Goal: Find specific page/section: Find specific page/section

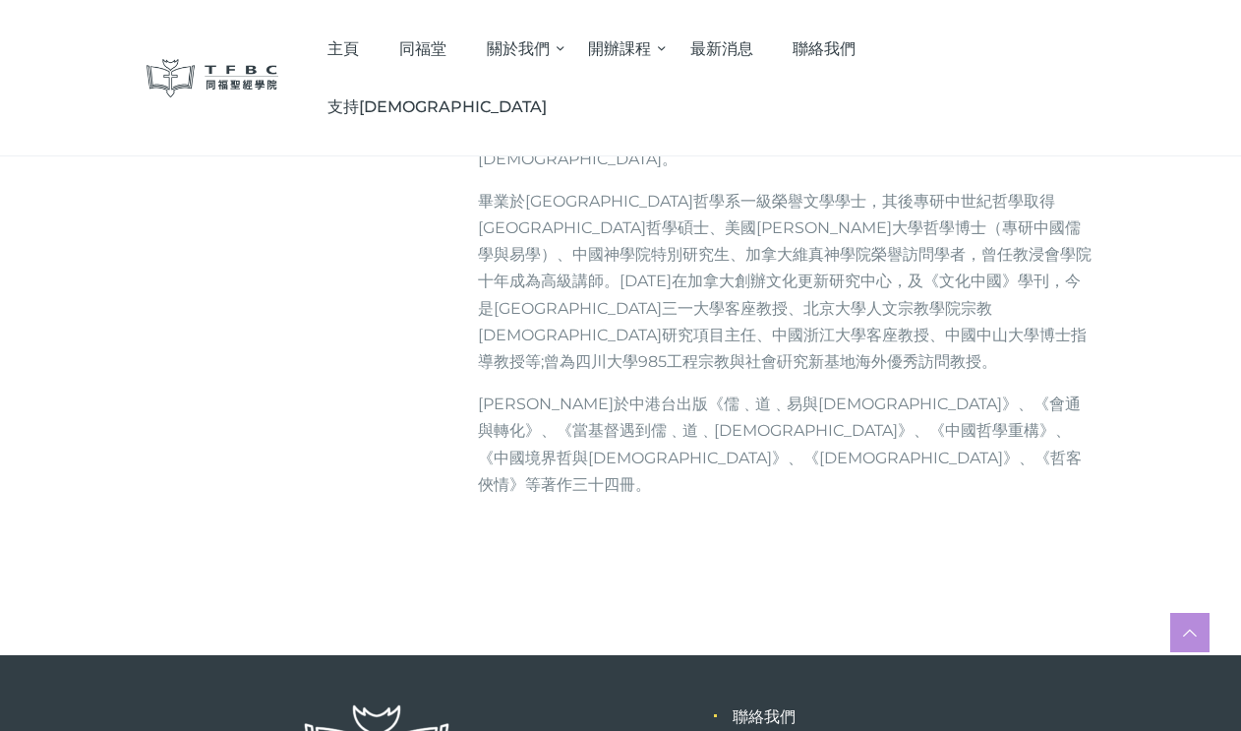
scroll to position [507, 0]
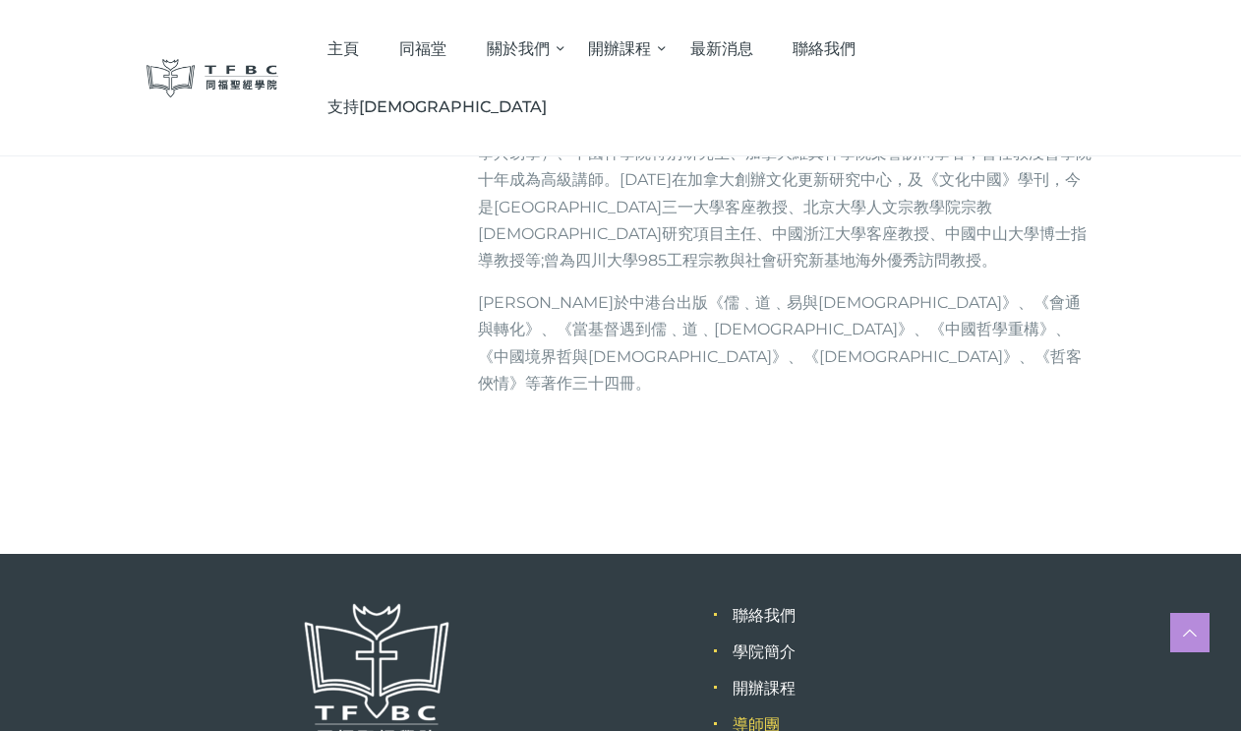
click at [764, 715] on link "導師團" at bounding box center [756, 724] width 47 height 19
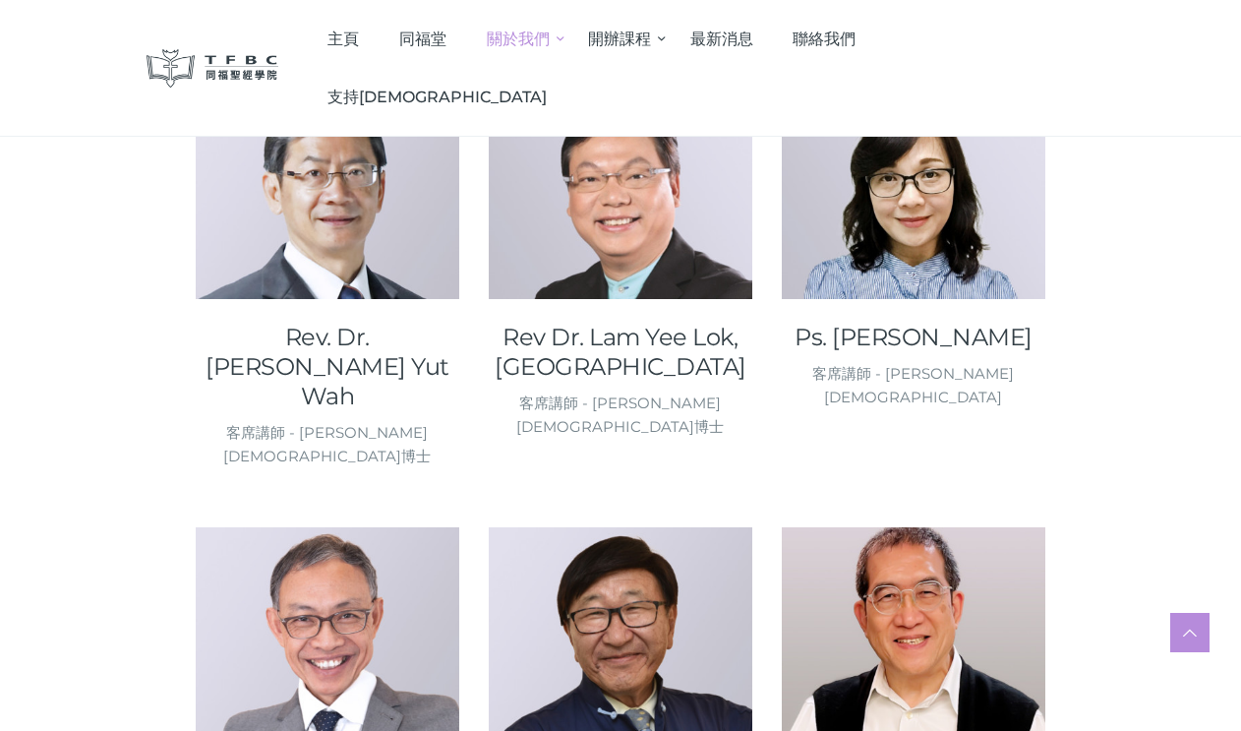
scroll to position [1184, 0]
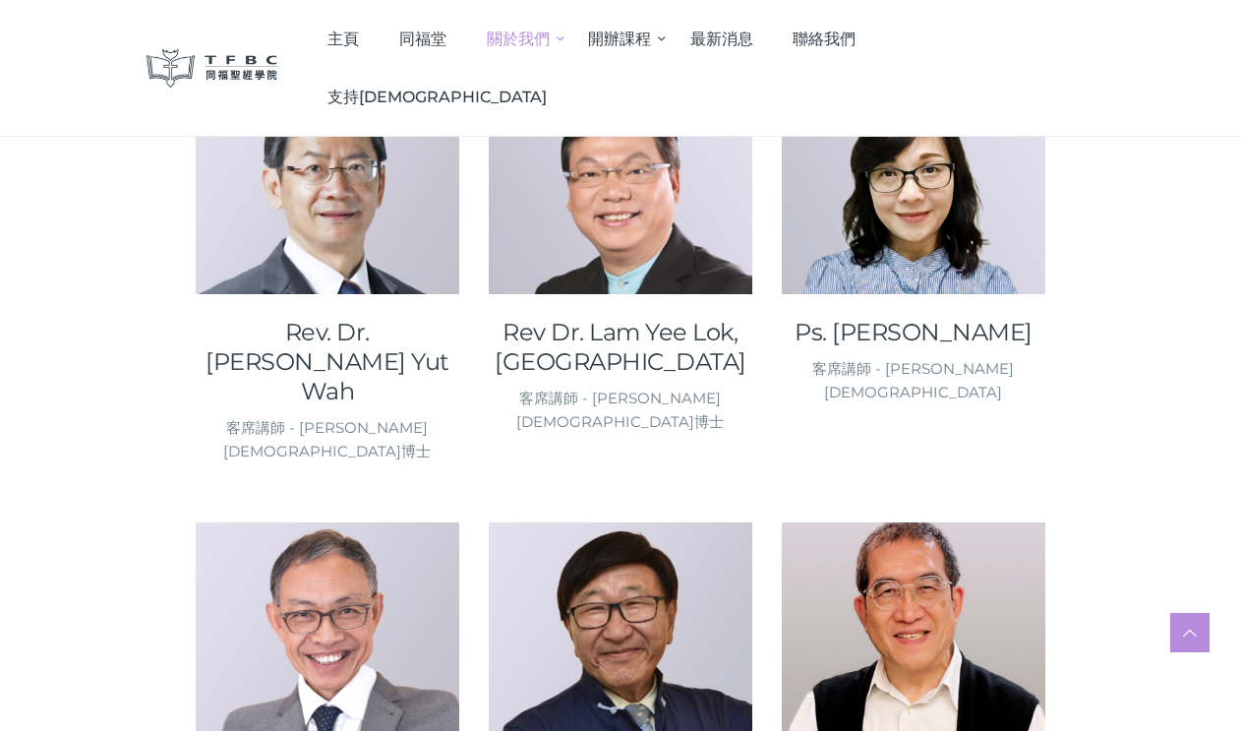
drag, startPoint x: 1246, startPoint y: 131, endPoint x: 1284, endPoint y: 417, distance: 288.7
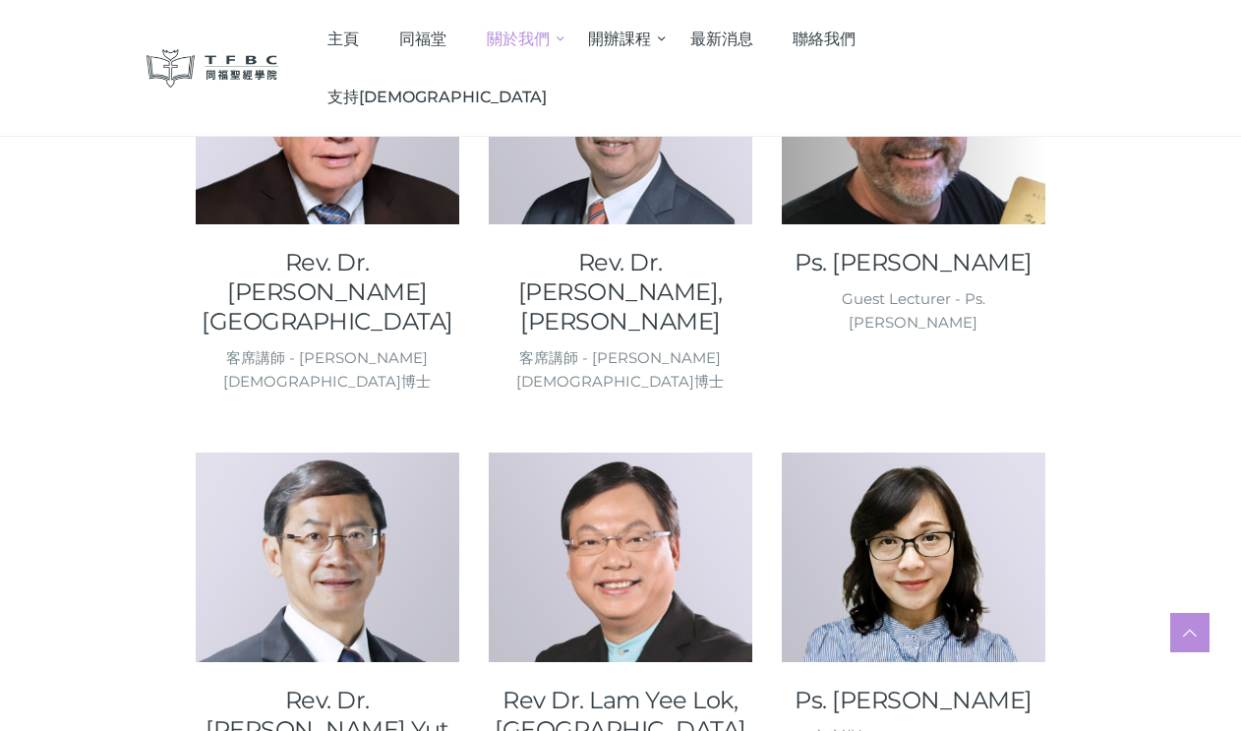
scroll to position [0, 0]
